Goal: Task Accomplishment & Management: Manage account settings

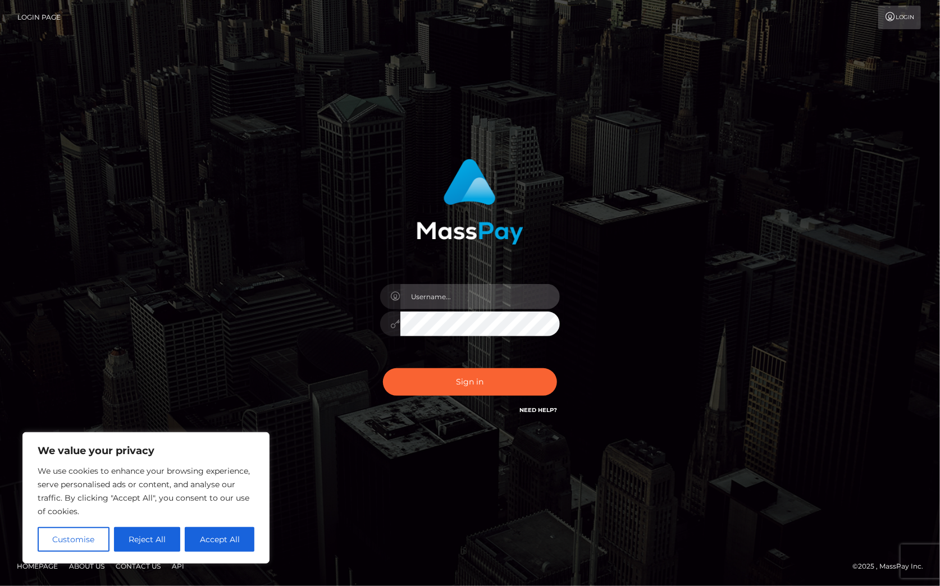
click at [445, 293] on input "text" at bounding box center [480, 296] width 160 height 25
type input "Christine.Silversocial"
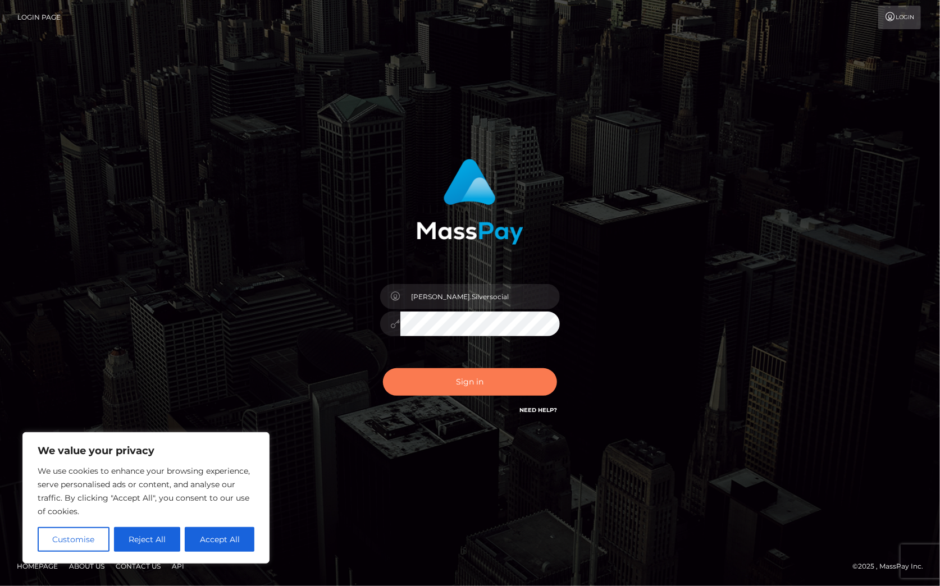
click at [485, 389] on button "Sign in" at bounding box center [470, 382] width 174 height 28
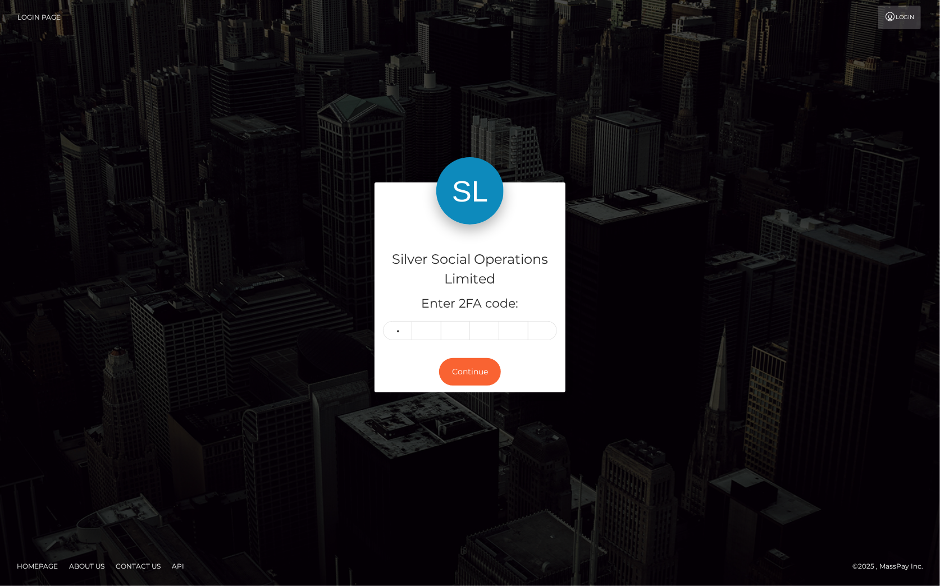
type input "3"
type input "5"
type input "0"
type input "8"
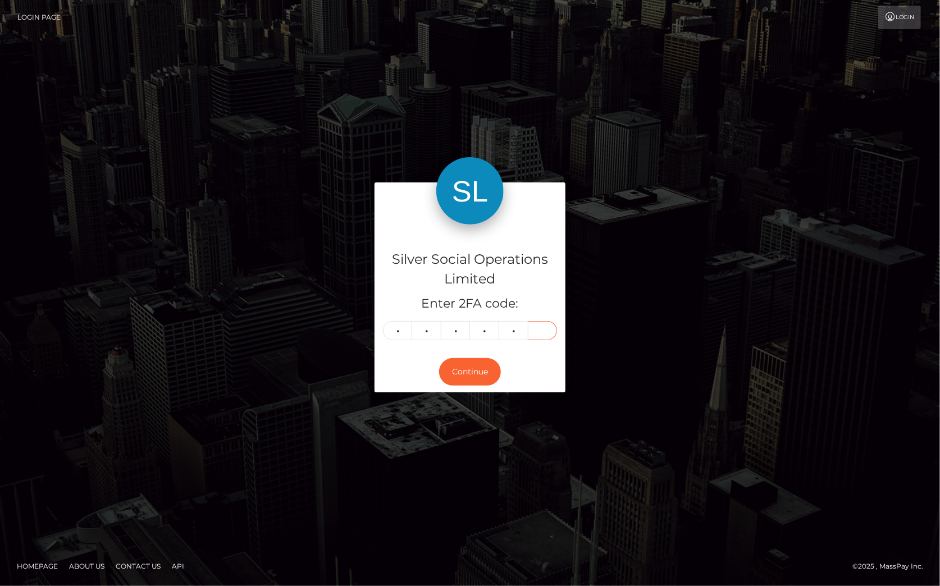
type input "7"
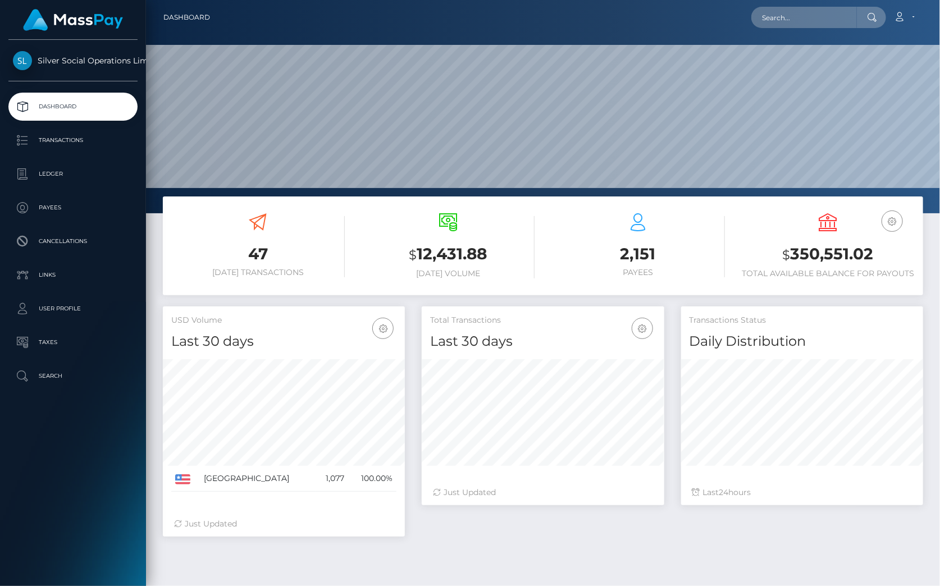
scroll to position [199, 243]
click at [827, 253] on h3 "$ 350,551.02" at bounding box center [829, 254] width 174 height 23
copy h3 "350,551.02"
